Goal: Information Seeking & Learning: Learn about a topic

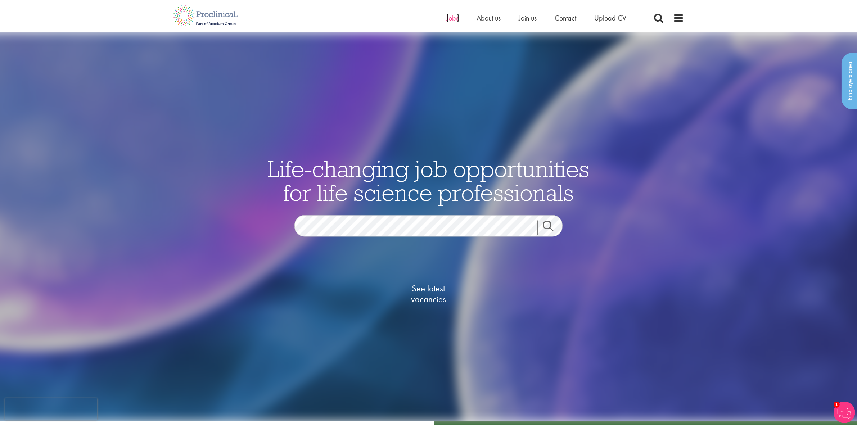
click at [454, 17] on span "Jobs" at bounding box center [453, 17] width 12 height 9
click at [423, 297] on span "See latest vacancies" at bounding box center [429, 294] width 72 height 22
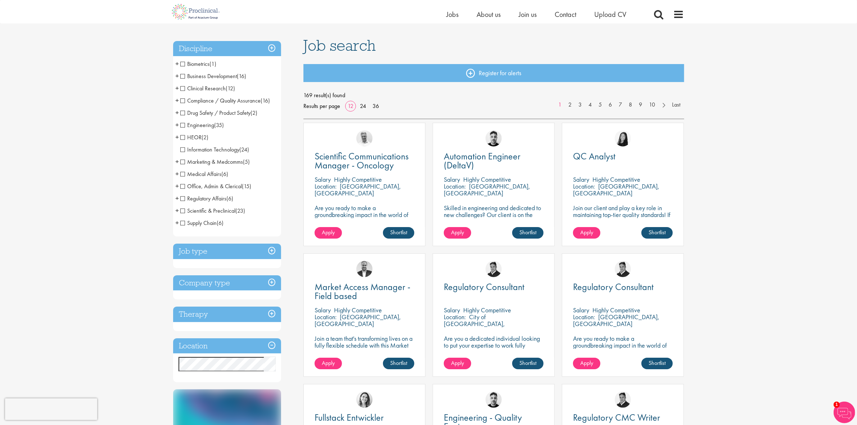
scroll to position [135, 0]
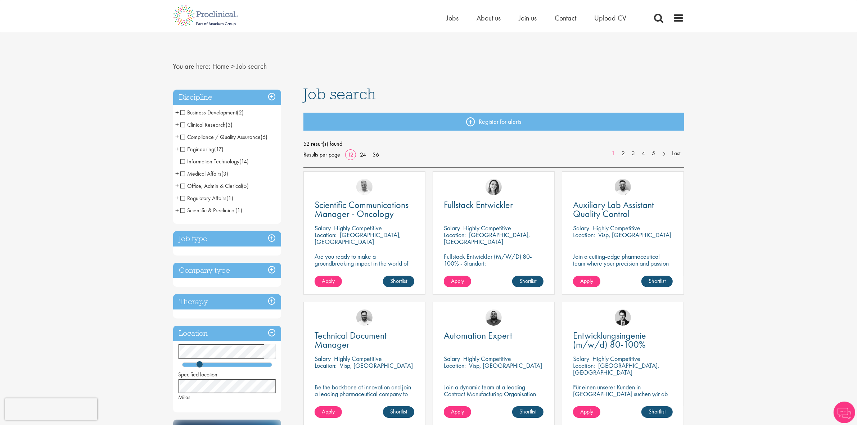
click at [184, 125] on span "Clinical Research" at bounding box center [203, 125] width 46 height 8
